Goal: Check status: Check status

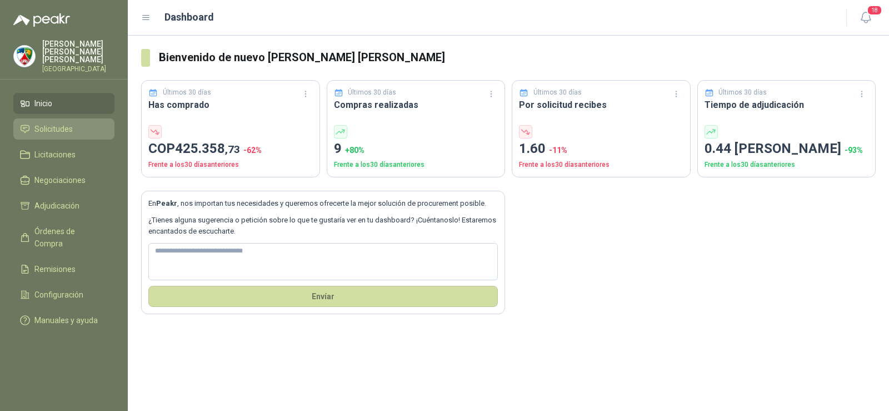
click at [78, 127] on link "Solicitudes" at bounding box center [63, 128] width 101 height 21
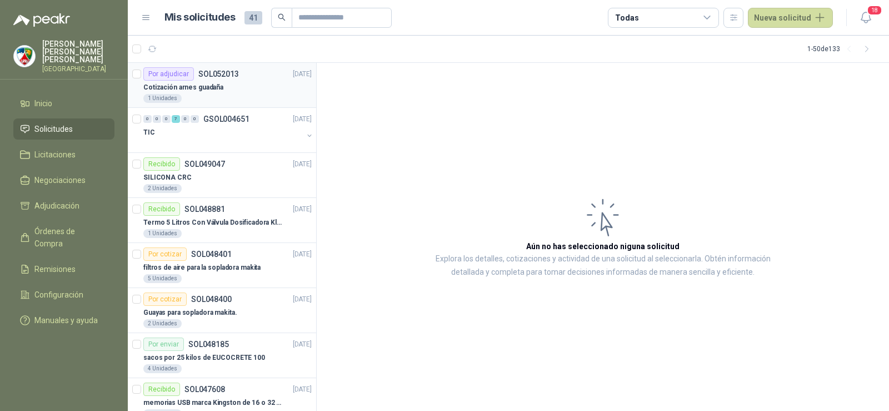
click at [217, 92] on p "Cotización arnes guadaña" at bounding box center [183, 87] width 80 height 11
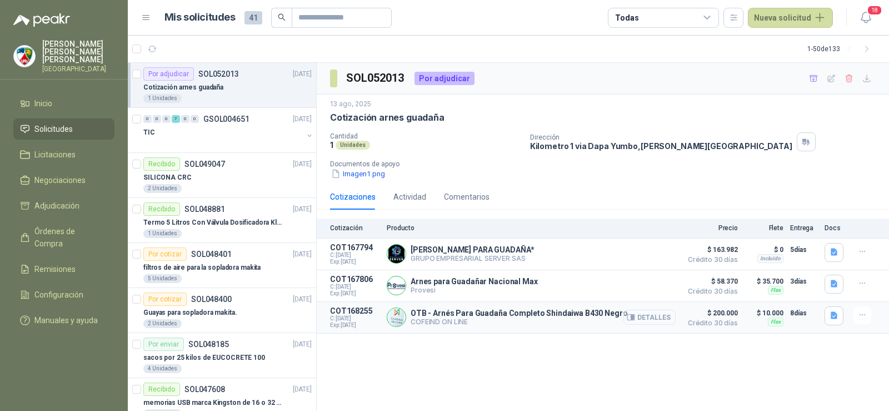
click at [641, 317] on button "Detalles" at bounding box center [650, 317] width 52 height 15
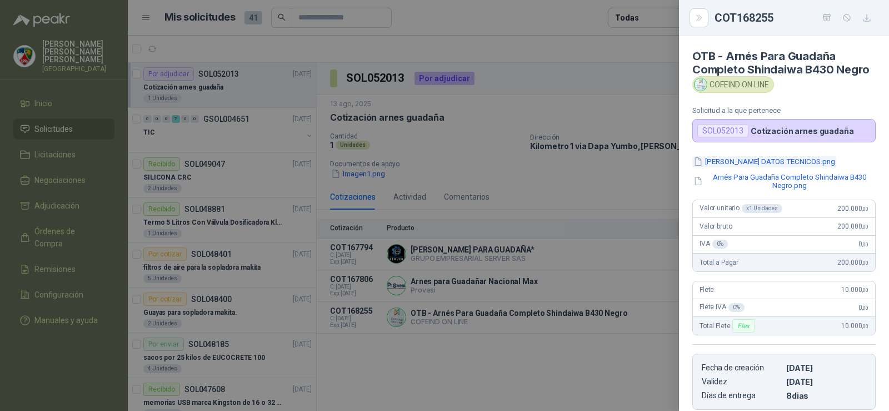
click at [747, 167] on button "[PERSON_NAME] DATOS TECNICOS.png" at bounding box center [765, 162] width 144 height 12
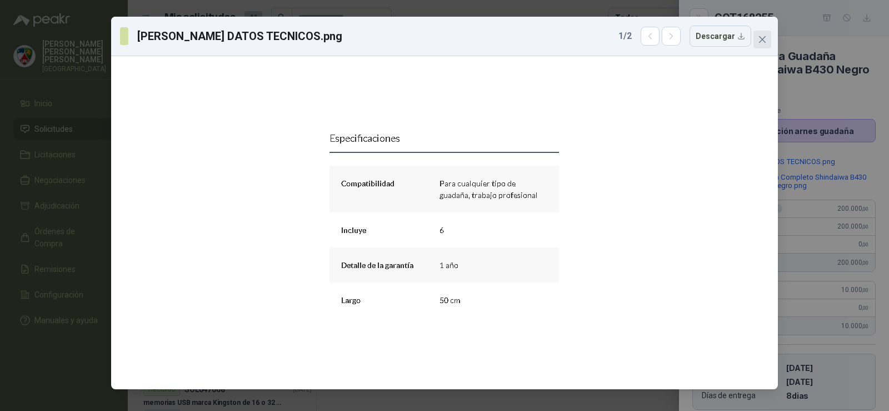
click at [760, 34] on button "Close" at bounding box center [763, 40] width 18 height 18
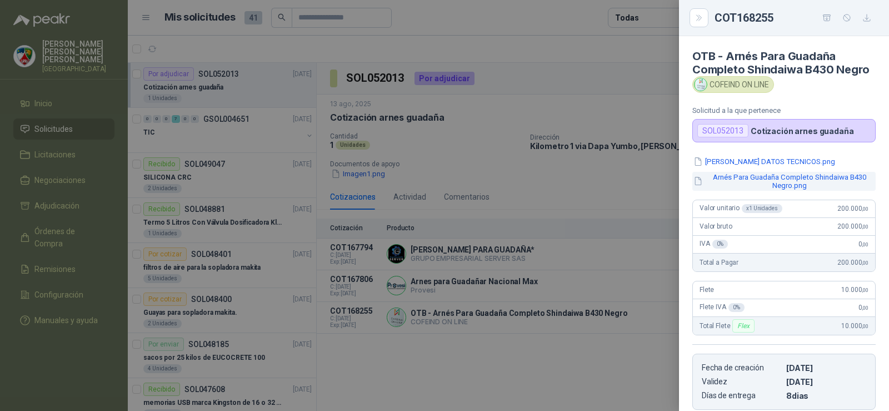
click at [768, 187] on button "Arnés Para Guadaña Completo Shindaiwa B430 Negro.png" at bounding box center [784, 181] width 183 height 19
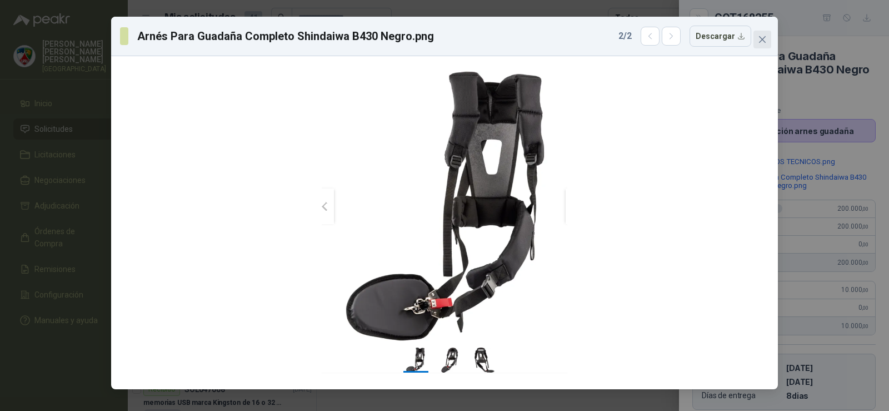
click at [768, 38] on span "Close" at bounding box center [763, 39] width 18 height 9
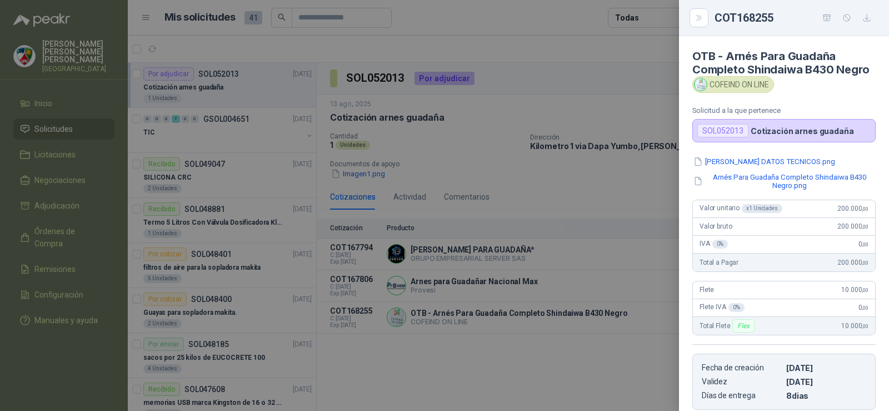
click at [467, 194] on div at bounding box center [444, 205] width 889 height 411
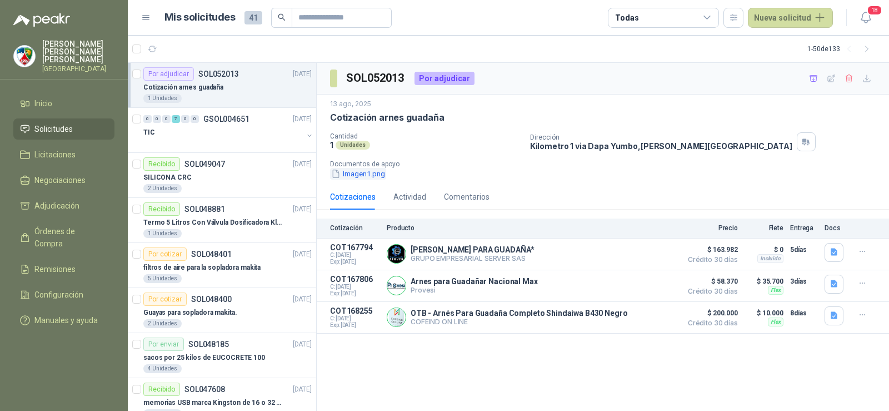
click at [372, 171] on button "Imagen1.png" at bounding box center [358, 174] width 56 height 12
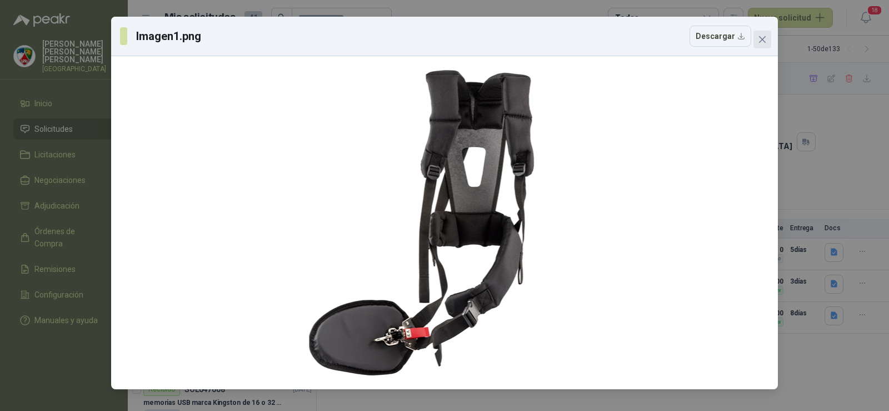
click at [755, 32] on button "Close" at bounding box center [763, 40] width 18 height 18
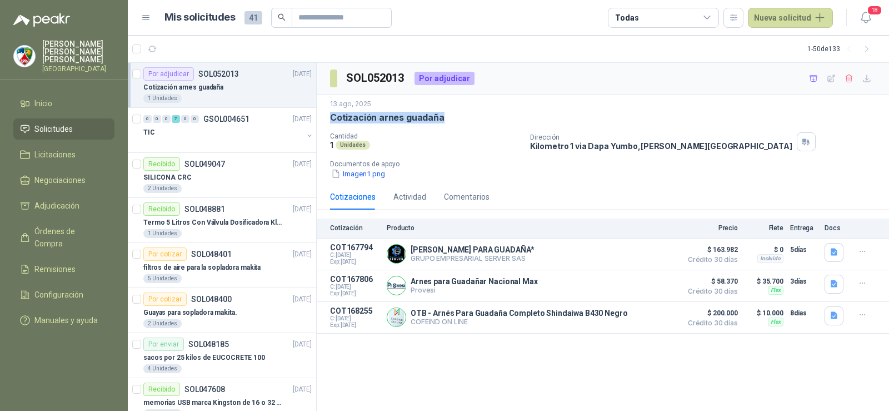
drag, startPoint x: 331, startPoint y: 116, endPoint x: 448, endPoint y: 117, distance: 117.3
click at [448, 117] on div "Cotización arnes guadaña" at bounding box center [603, 118] width 546 height 12
copy p "Cotización arnes guadaña"
click at [643, 317] on button "Detalles" at bounding box center [650, 317] width 52 height 15
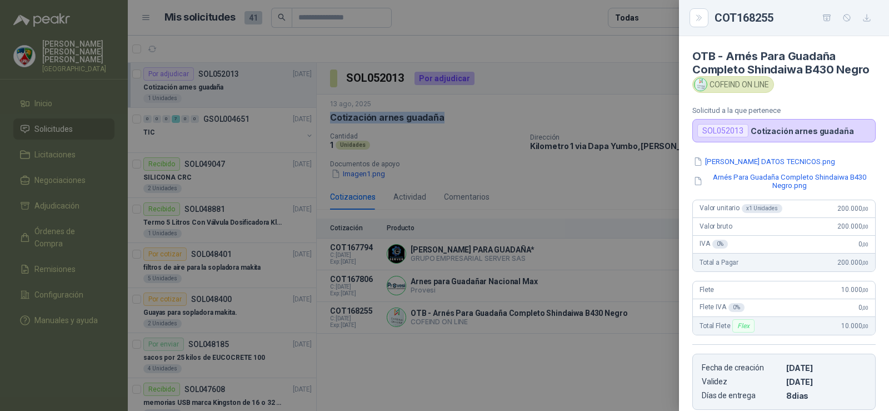
click at [868, 17] on icon "button" at bounding box center [867, 17] width 9 height 9
